Goal: Information Seeking & Learning: Learn about a topic

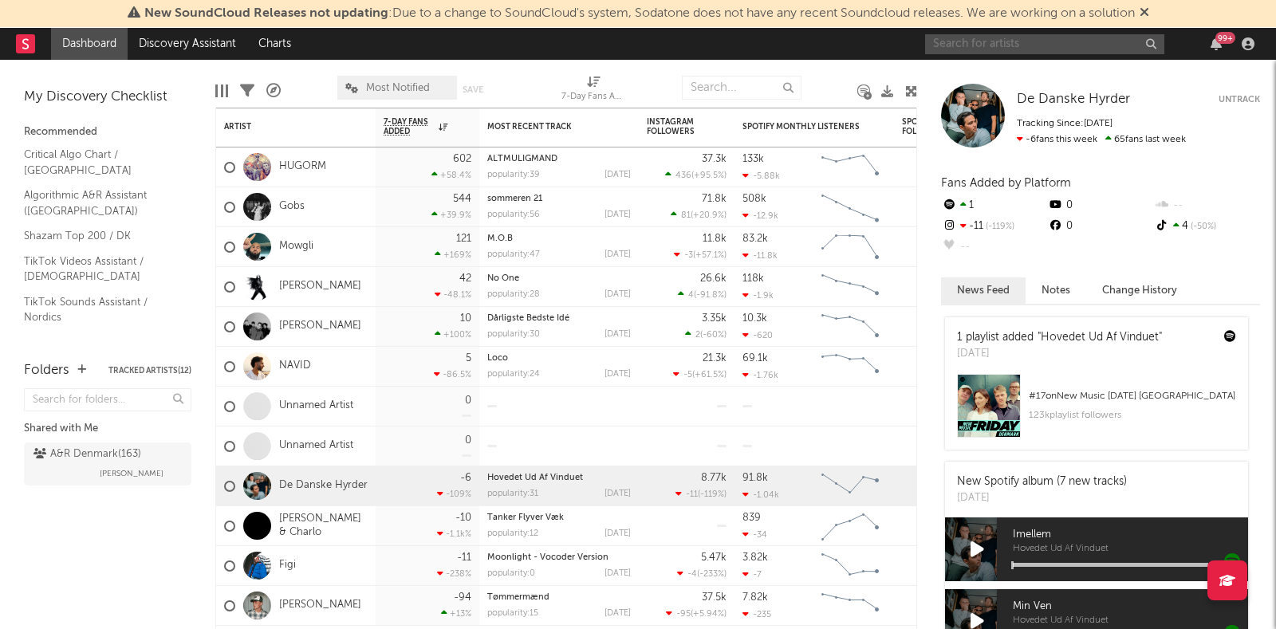
click at [1021, 42] on input "text" at bounding box center [1044, 44] width 239 height 20
type input "dos [PERSON_NAME]"
click at [1021, 42] on input "dos [PERSON_NAME]" at bounding box center [1044, 44] width 239 height 20
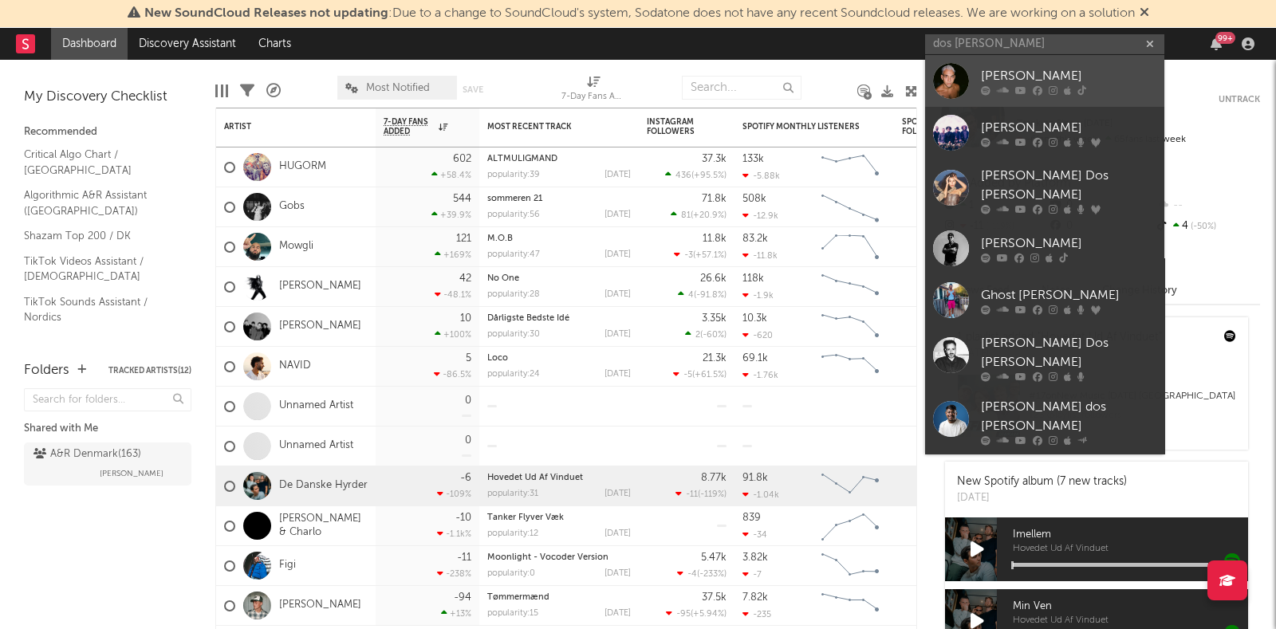
click at [1018, 77] on div "[PERSON_NAME]" at bounding box center [1068, 75] width 175 height 19
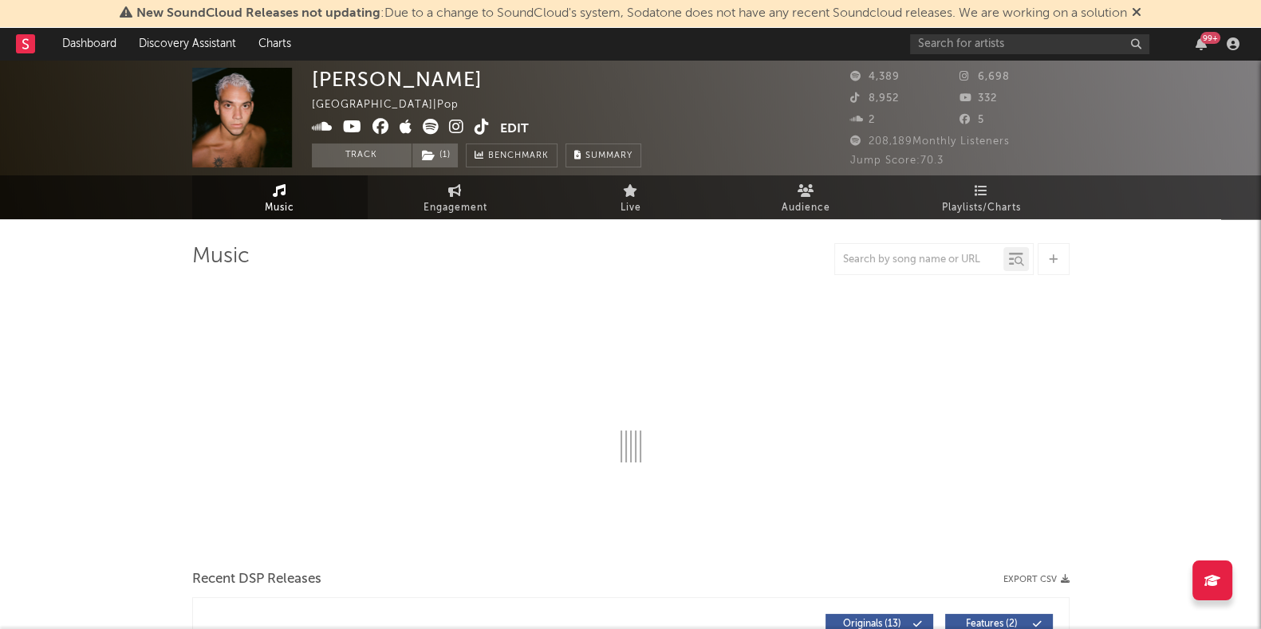
select select "6m"
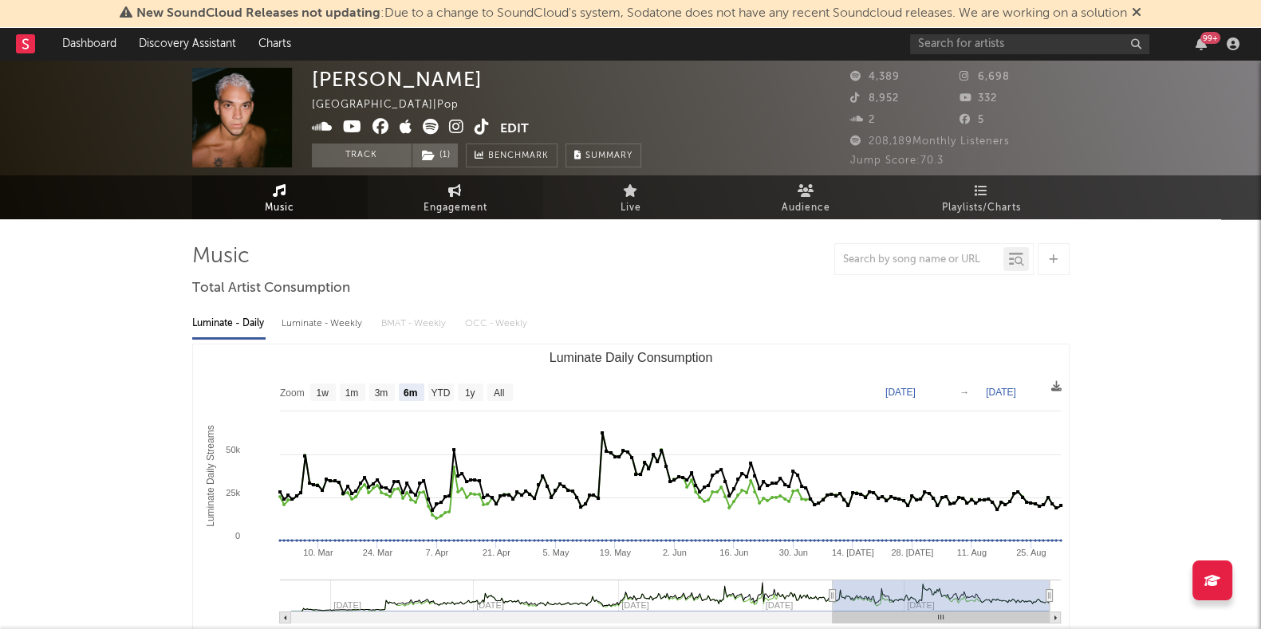
click at [465, 189] on link "Engagement" at bounding box center [455, 197] width 175 height 44
select select "1w"
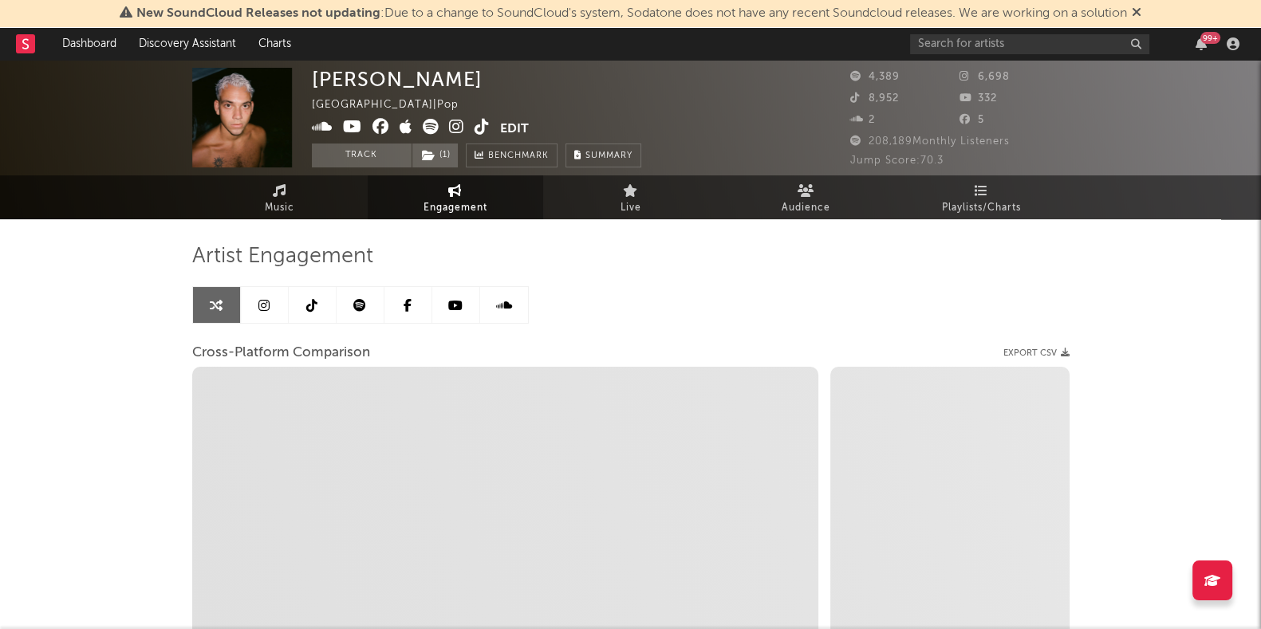
click at [269, 295] on link at bounding box center [265, 305] width 48 height 36
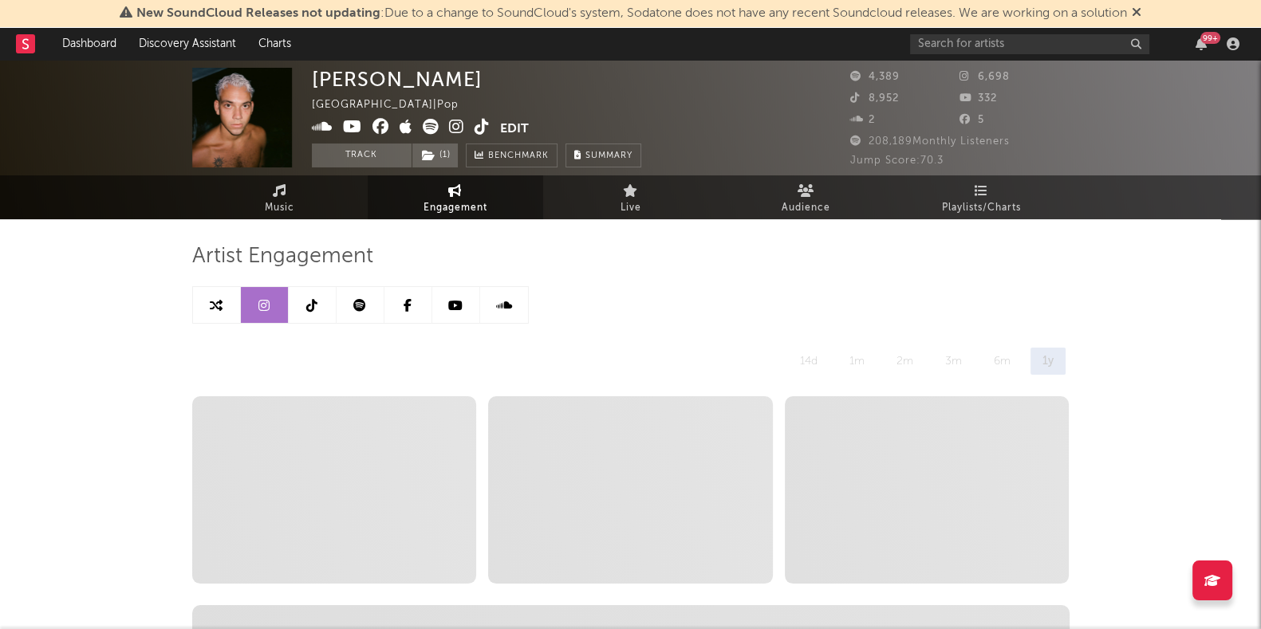
select select "6m"
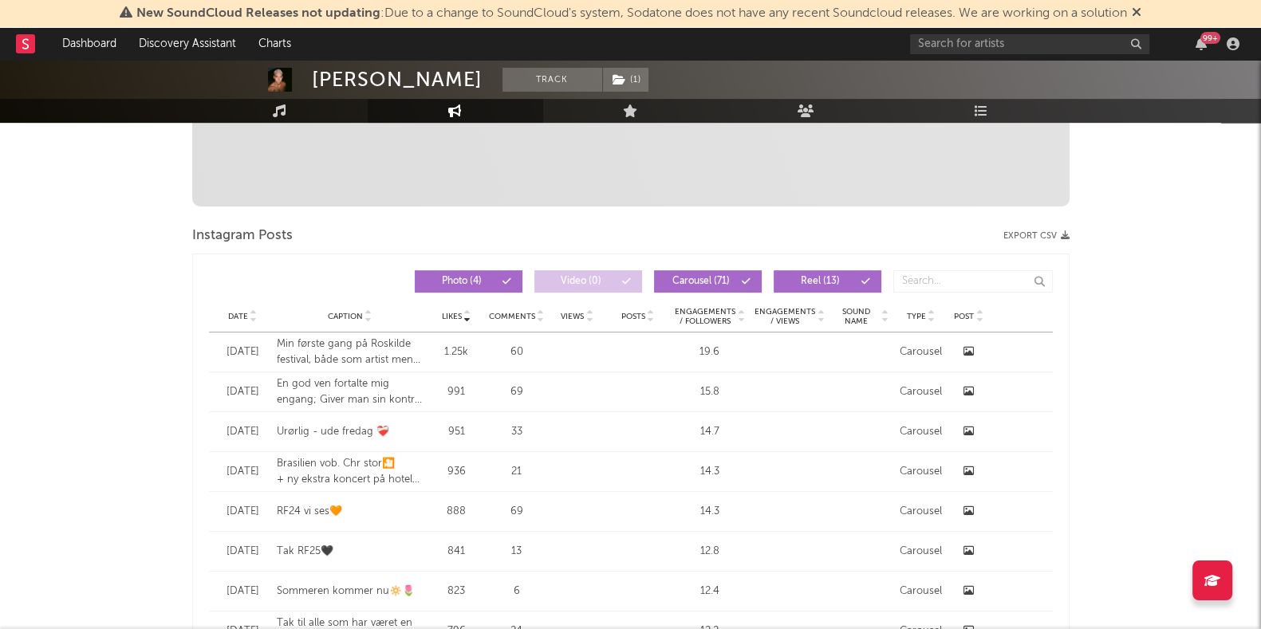
scroll to position [601, 0]
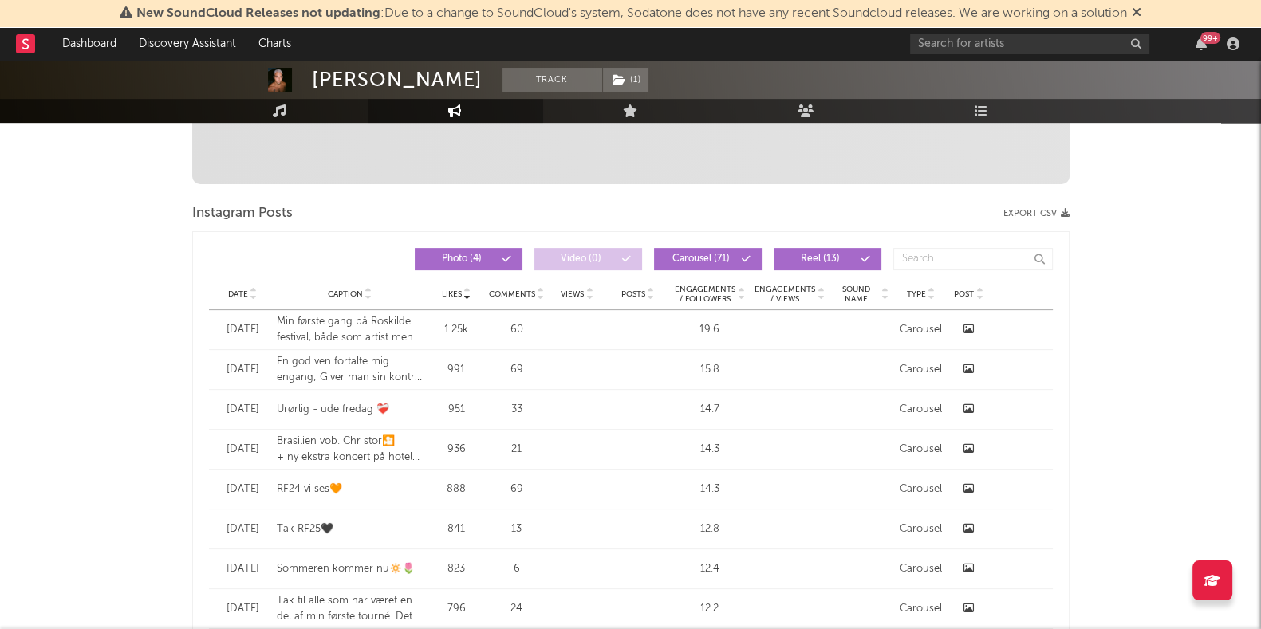
click at [235, 288] on div "Date" at bounding box center [243, 294] width 52 height 12
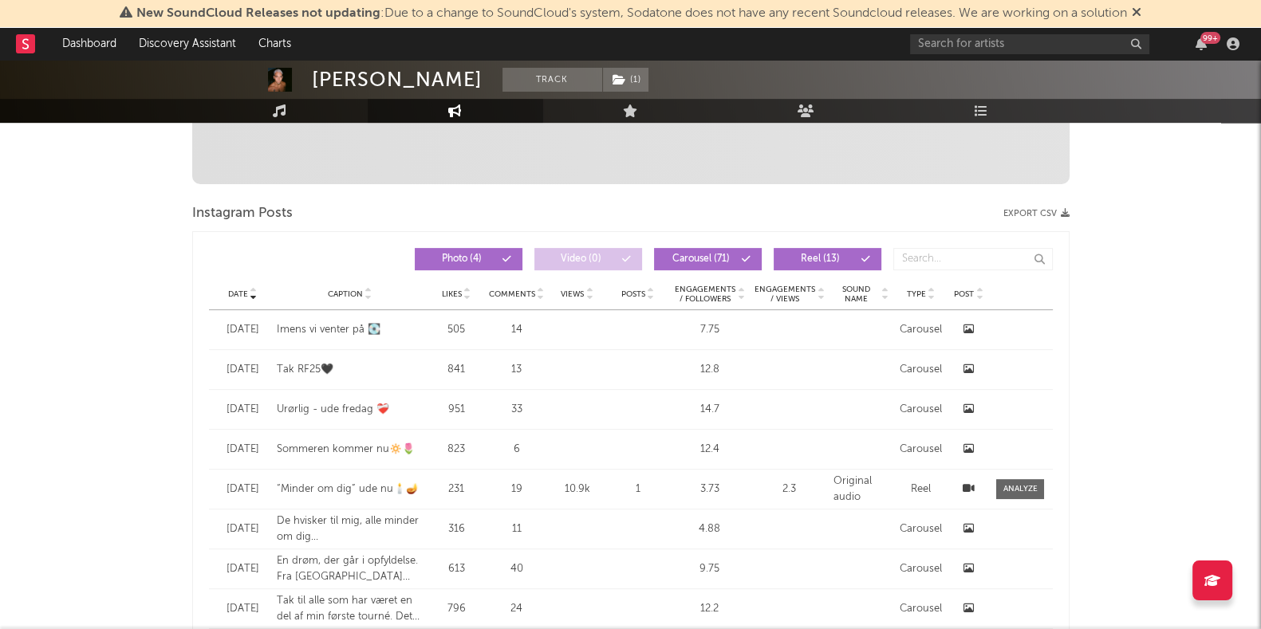
click at [235, 288] on div "Date" at bounding box center [243, 294] width 52 height 12
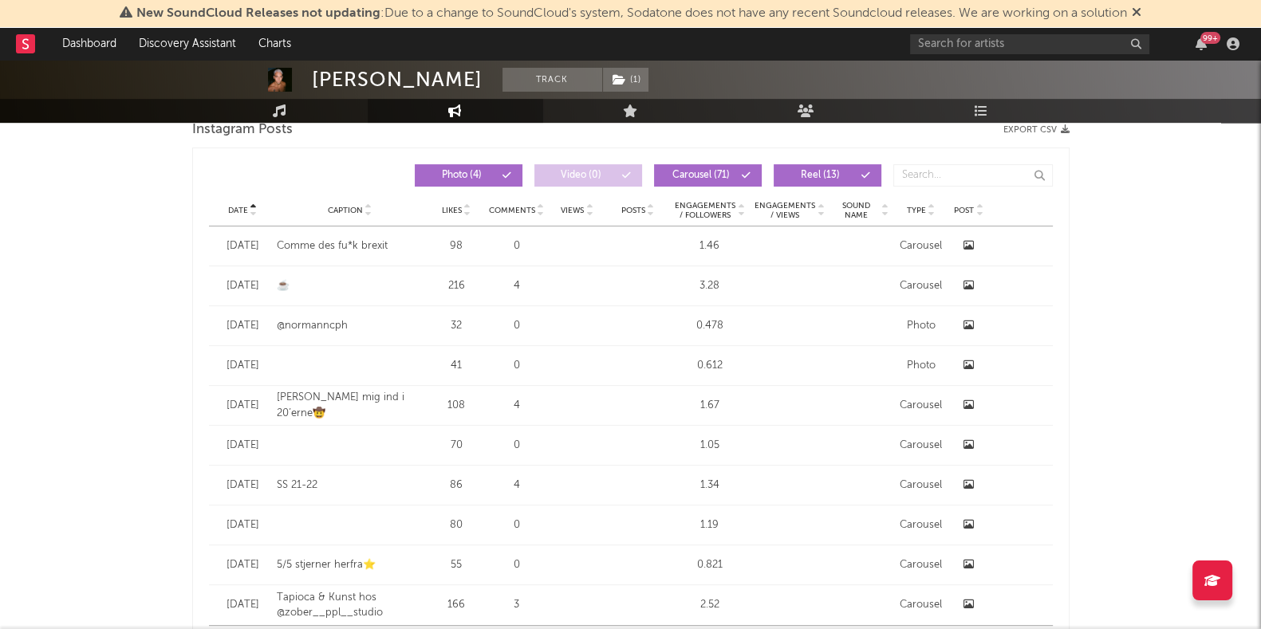
scroll to position [806, 0]
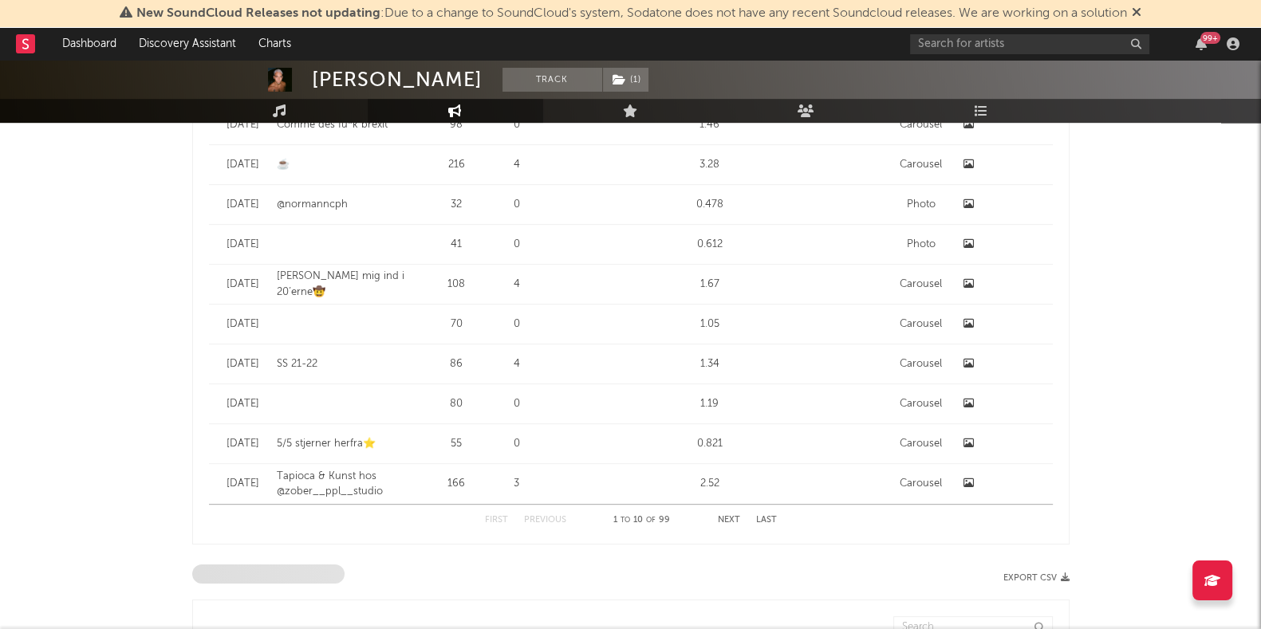
click at [726, 516] on button "Next" at bounding box center [729, 520] width 22 height 9
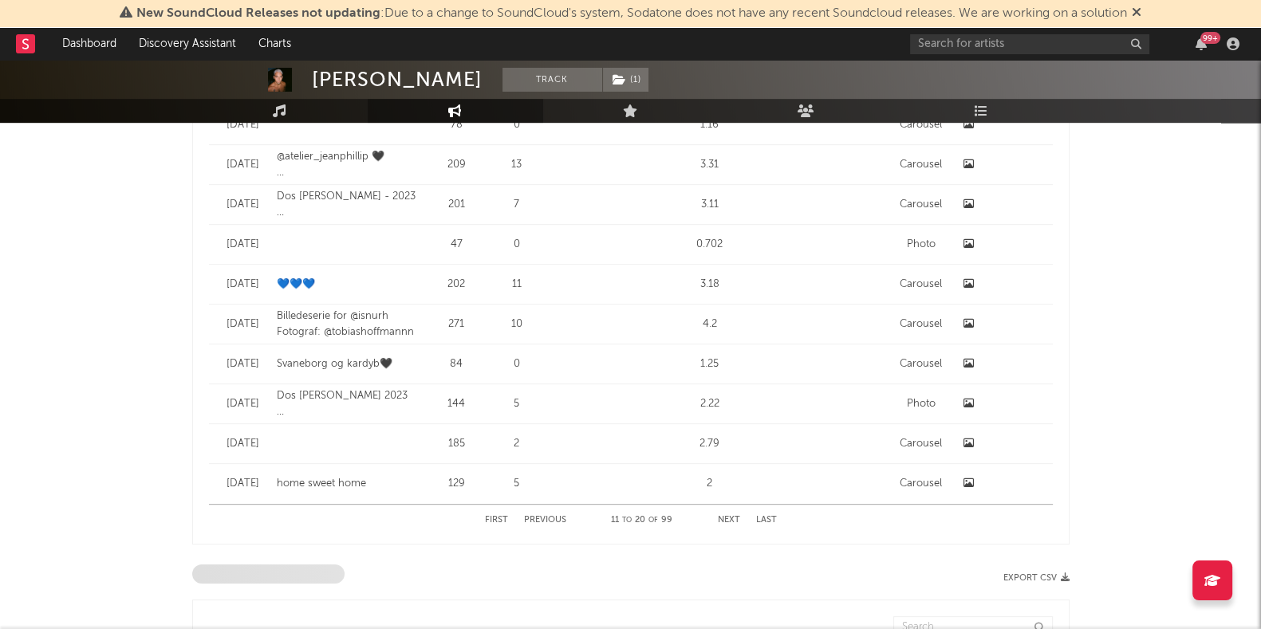
click at [726, 516] on button "Next" at bounding box center [729, 520] width 22 height 9
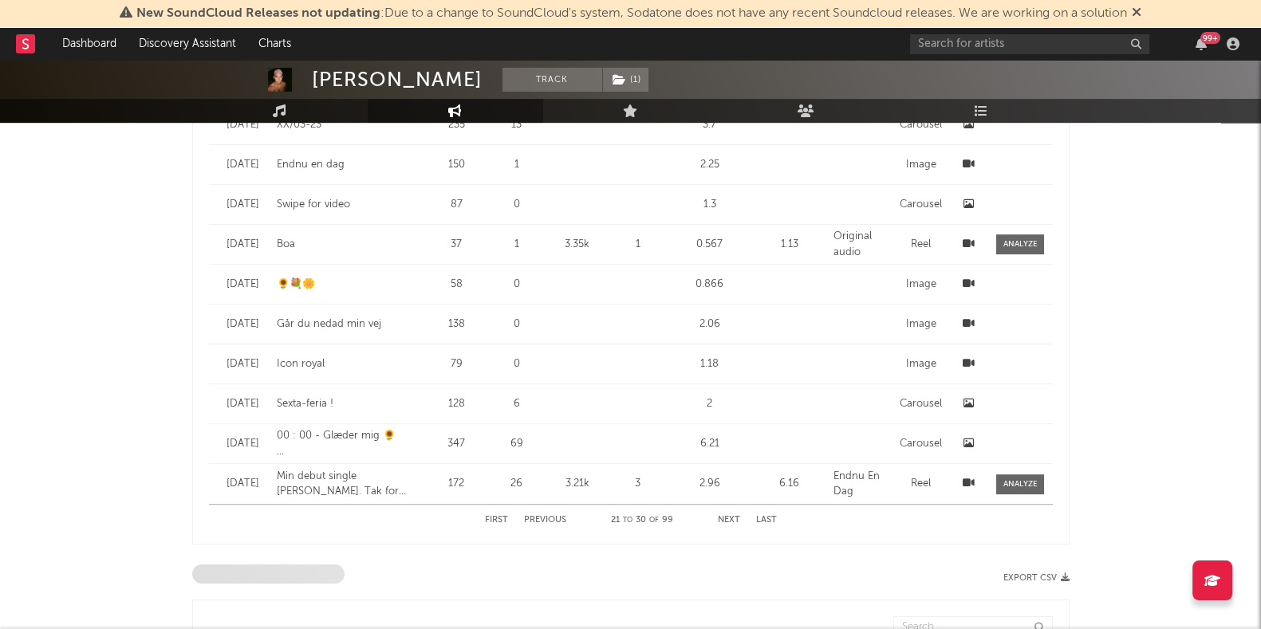
click at [726, 516] on button "Next" at bounding box center [729, 520] width 22 height 9
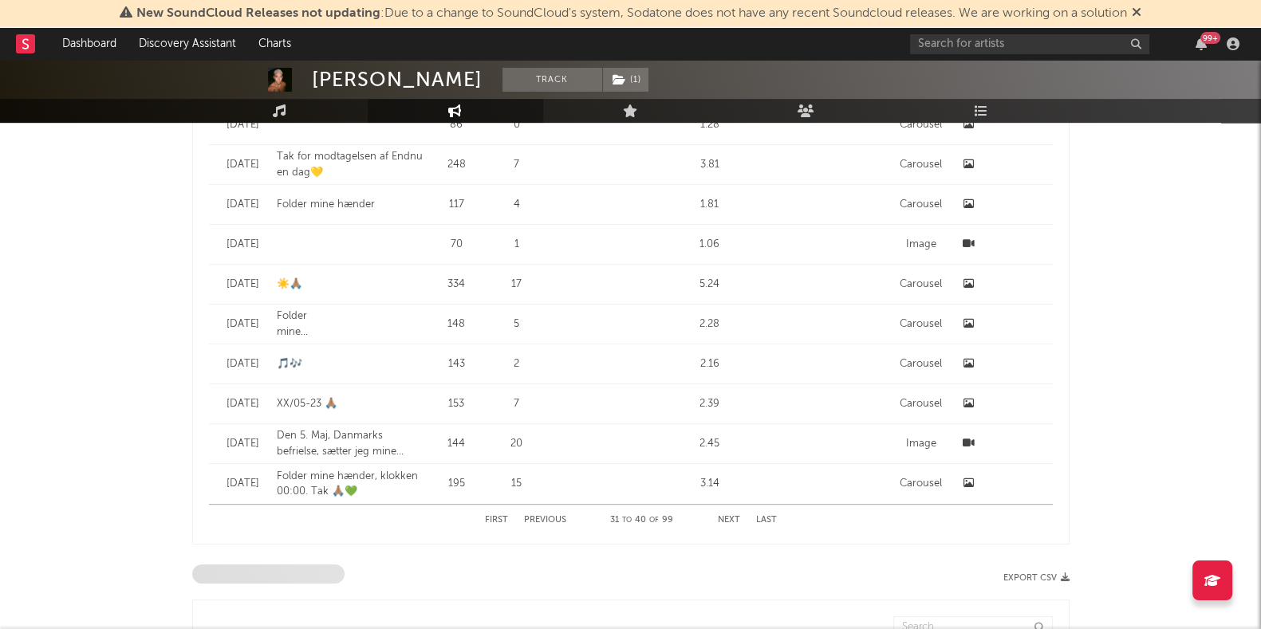
click at [730, 518] on button "Next" at bounding box center [729, 520] width 22 height 9
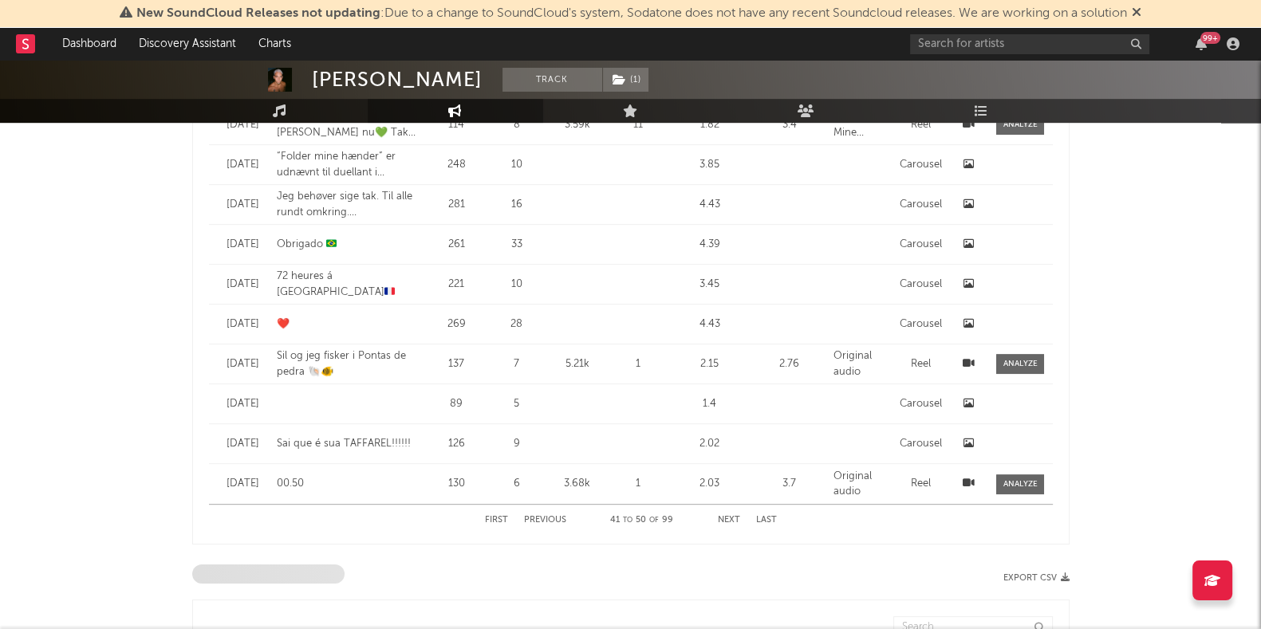
click at [730, 516] on button "Next" at bounding box center [729, 520] width 22 height 9
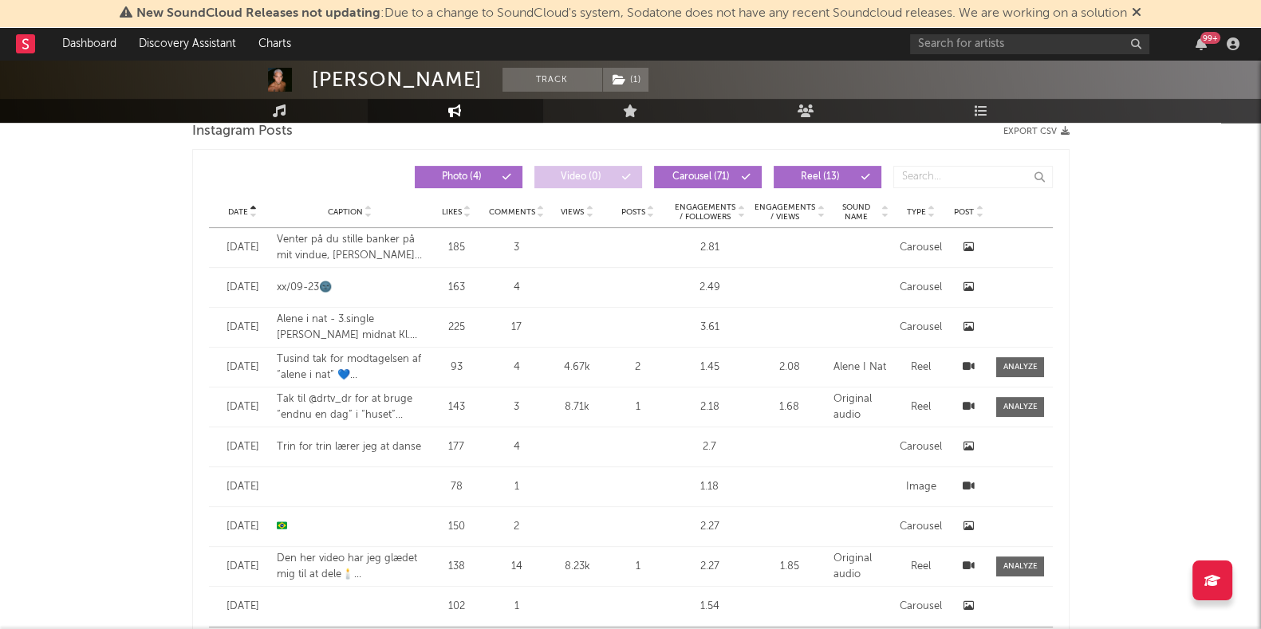
scroll to position [785, 0]
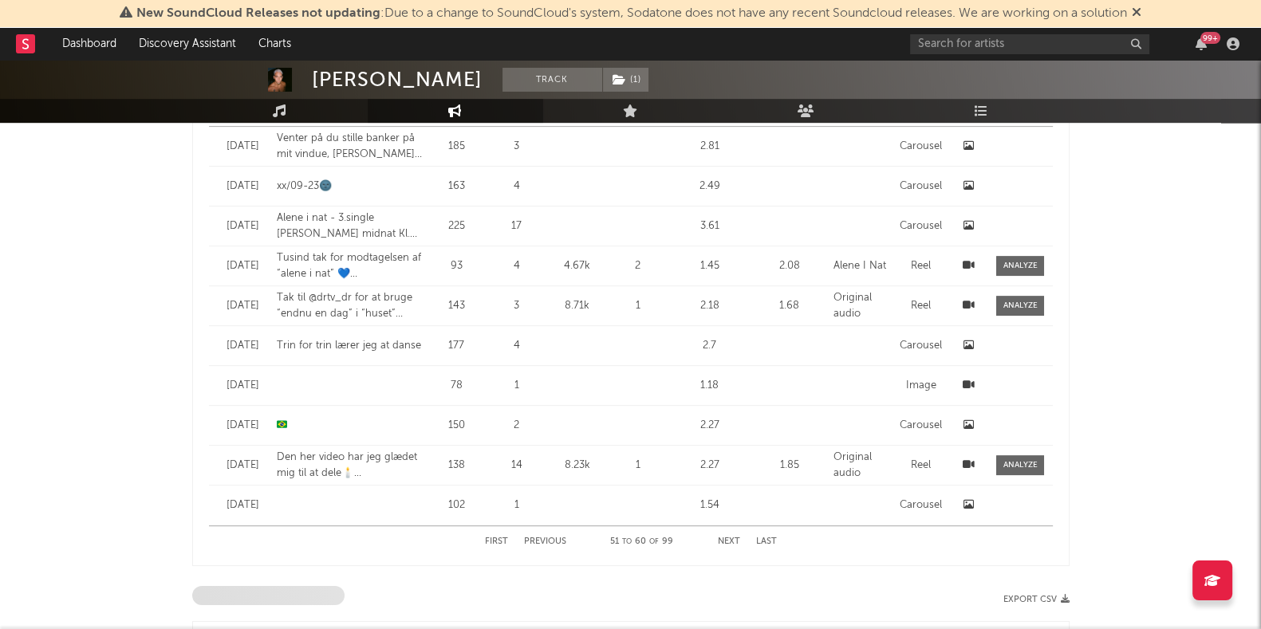
click at [731, 538] on button "Next" at bounding box center [729, 542] width 22 height 9
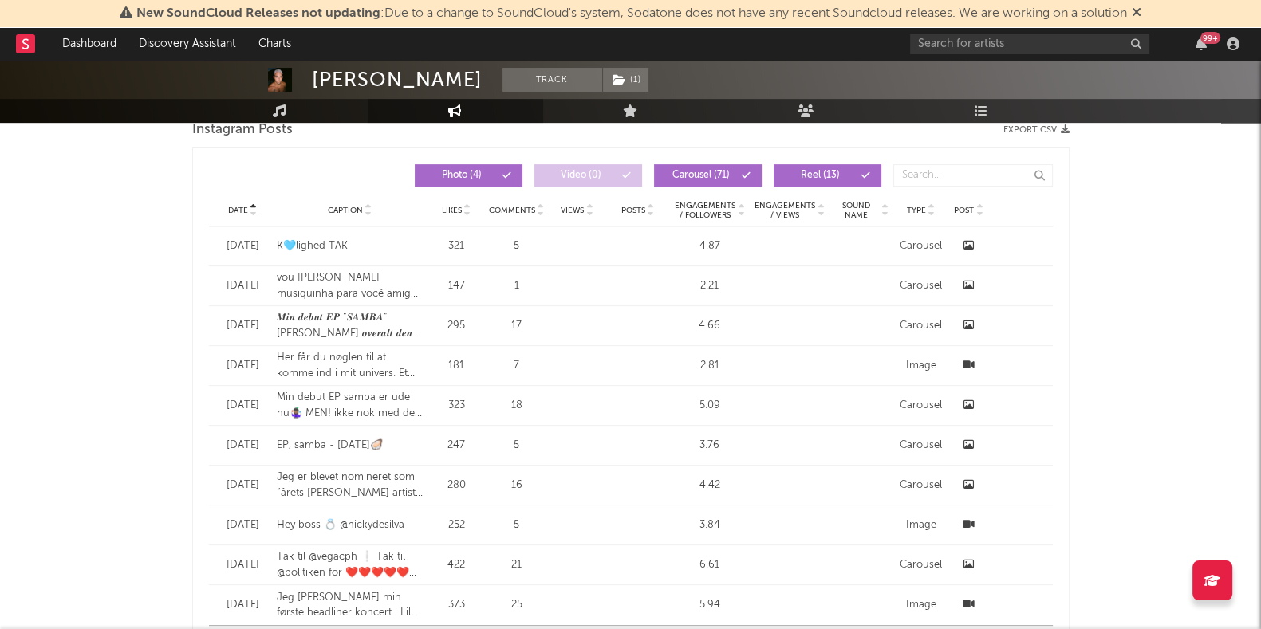
scroll to position [727, 0]
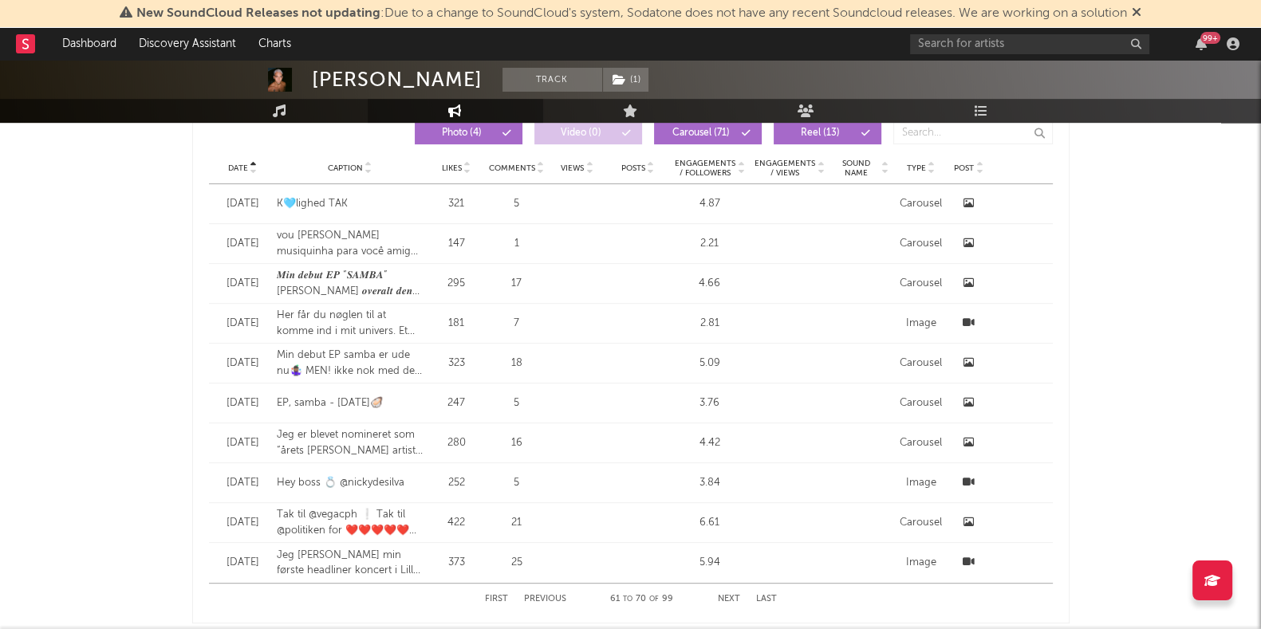
click at [731, 536] on div "Date [DATE] Caption Tak til @vegacph ❕ Tak til @politiken for ❤️❤️❤️❤️❤️ på min…" at bounding box center [631, 522] width 844 height 39
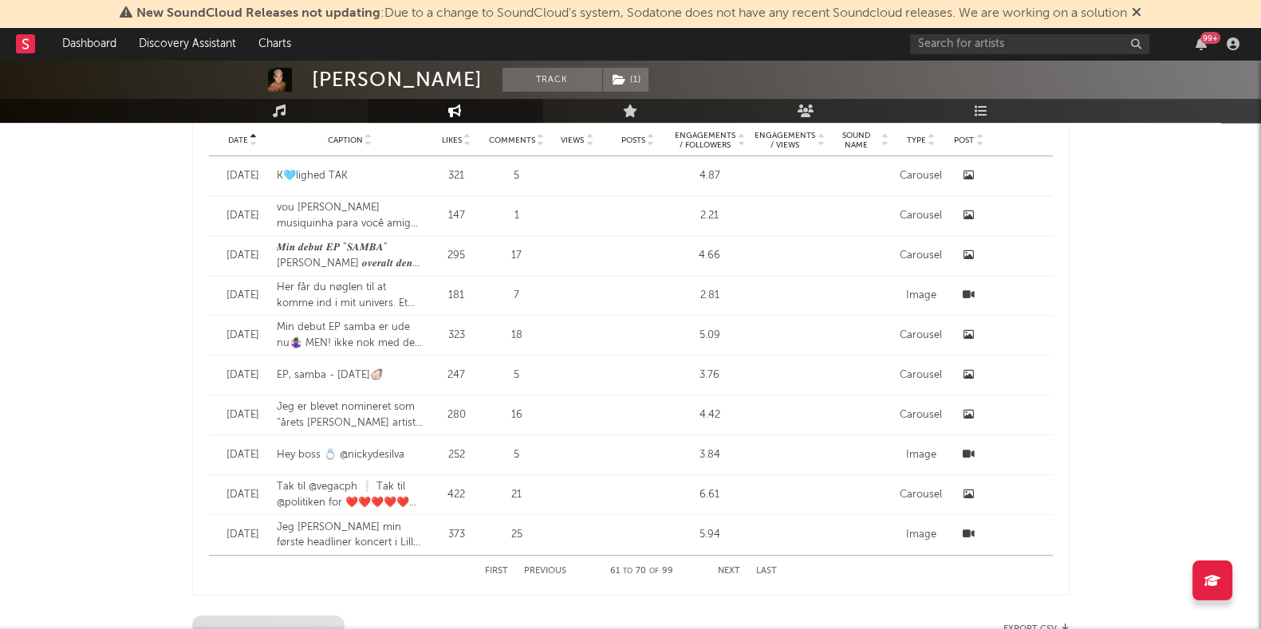
click at [726, 563] on div "First Previous 61 to 70 of 99 Next Last" at bounding box center [631, 571] width 292 height 31
click at [724, 571] on button "Next" at bounding box center [729, 571] width 22 height 9
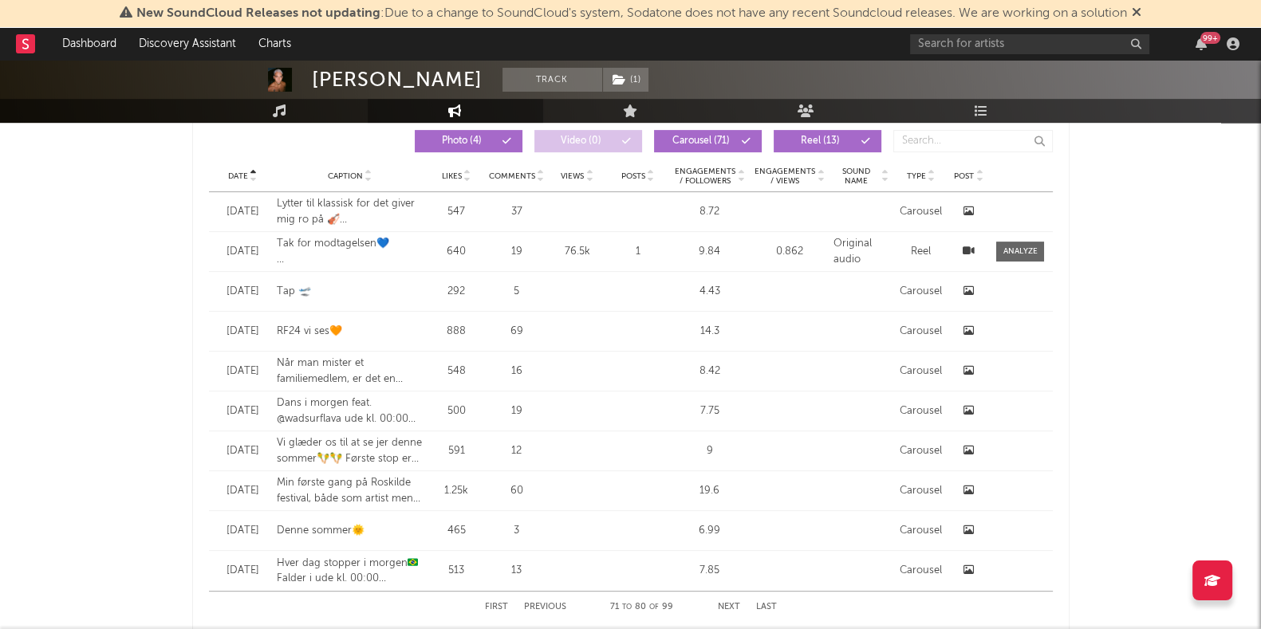
scroll to position [717, 0]
